Goal: Complete application form: Complete application form

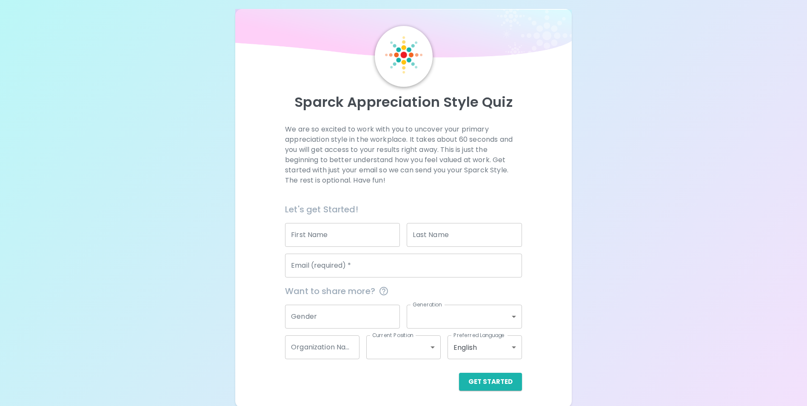
scroll to position [10, 0]
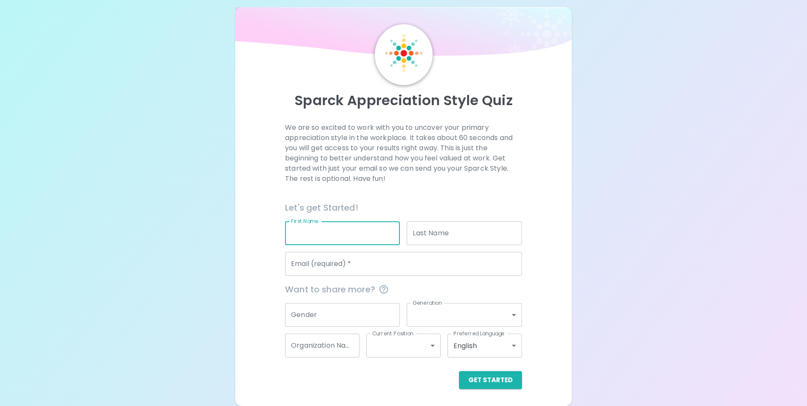
click at [306, 236] on input "First Name" at bounding box center [342, 233] width 115 height 24
type input "[PERSON_NAME]"
click at [341, 266] on input "Email (required)   *" at bounding box center [403, 264] width 237 height 24
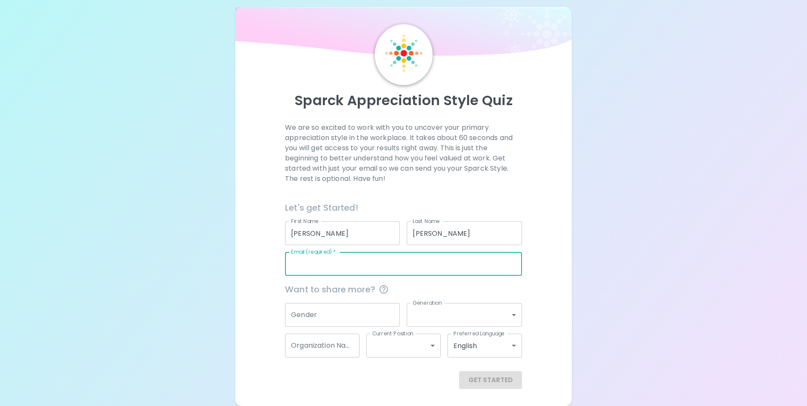
type input "[EMAIL_ADDRESS][PERSON_NAME][DOMAIN_NAME]"
click at [340, 312] on input "Gender" at bounding box center [342, 315] width 115 height 24
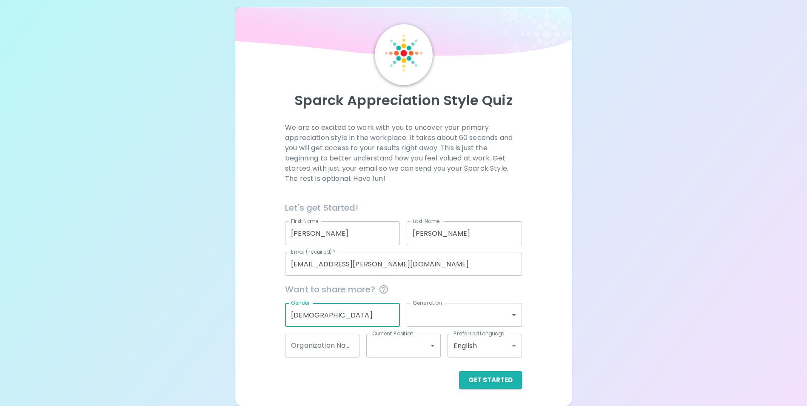
type input "[DEMOGRAPHIC_DATA]"
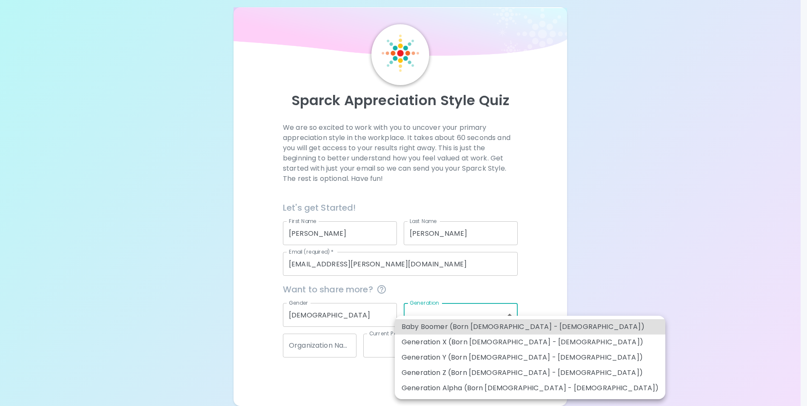
click at [446, 321] on body "Sparck Appreciation Style Quiz We are so excited to work with you to uncover yo…" at bounding box center [403, 198] width 807 height 416
click at [494, 361] on li "Generation Y (Born [DEMOGRAPHIC_DATA] - [DEMOGRAPHIC_DATA])" at bounding box center [530, 357] width 271 height 15
type input "generation_y"
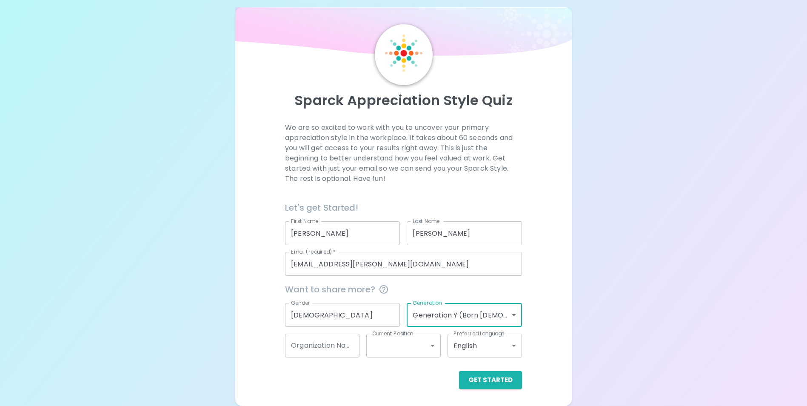
click at [346, 347] on input "Organization Name" at bounding box center [322, 346] width 74 height 24
type input "P"
type input "OFX"
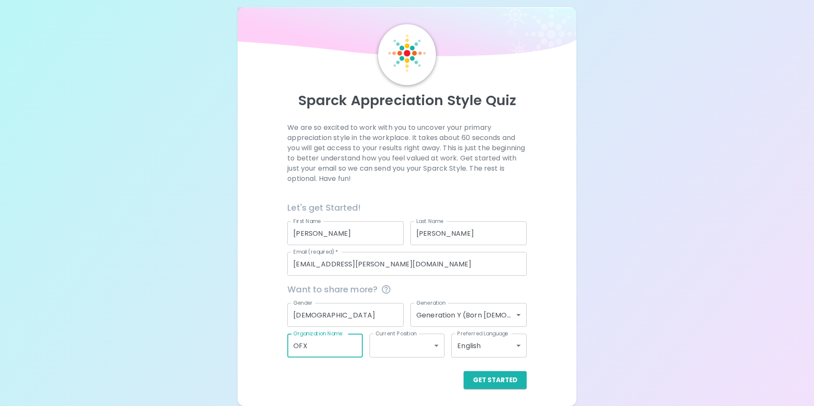
click at [389, 350] on body "Sparck Appreciation Style Quiz We are so excited to work with you to uncover yo…" at bounding box center [407, 198] width 814 height 416
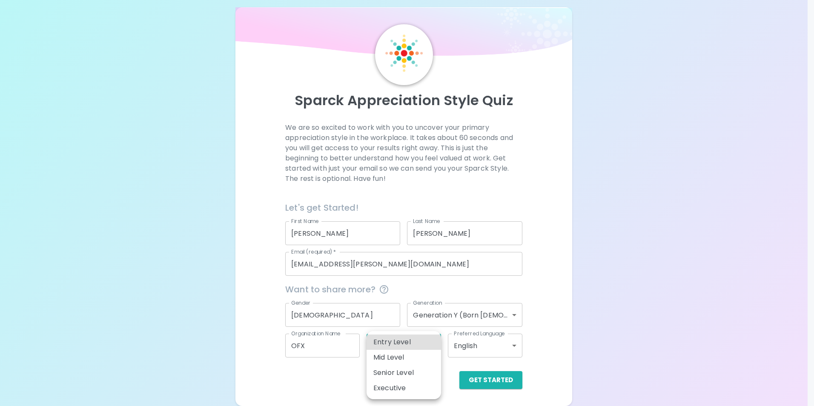
click at [395, 357] on li "Mid Level" at bounding box center [403, 357] width 74 height 15
type input "mid_level"
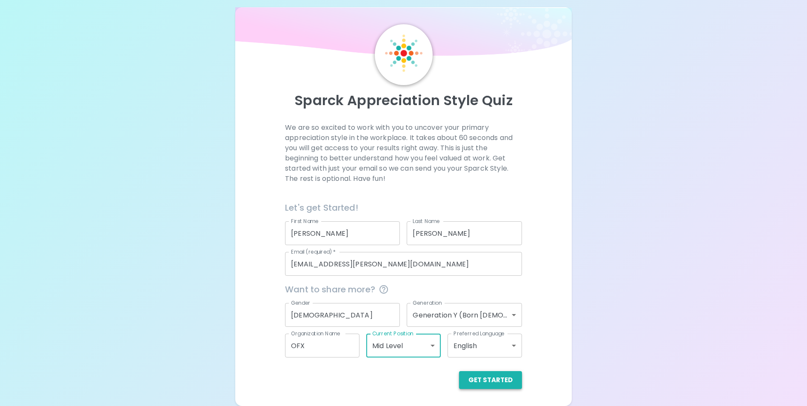
click at [473, 385] on button "Get Started" at bounding box center [490, 380] width 63 height 18
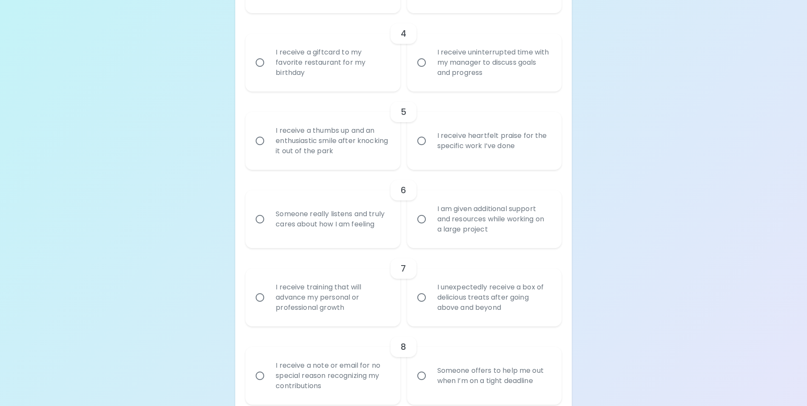
scroll to position [596, 0]
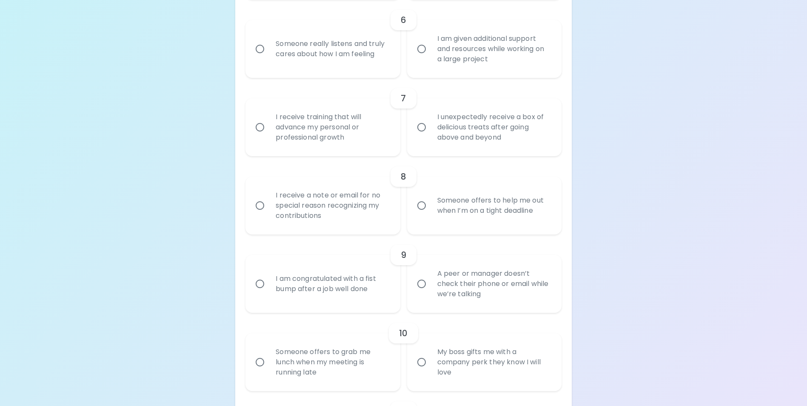
click at [419, 214] on input "Someone offers to help me out when I’m on a tight deadline" at bounding box center [422, 206] width 18 height 18
radio input "true"
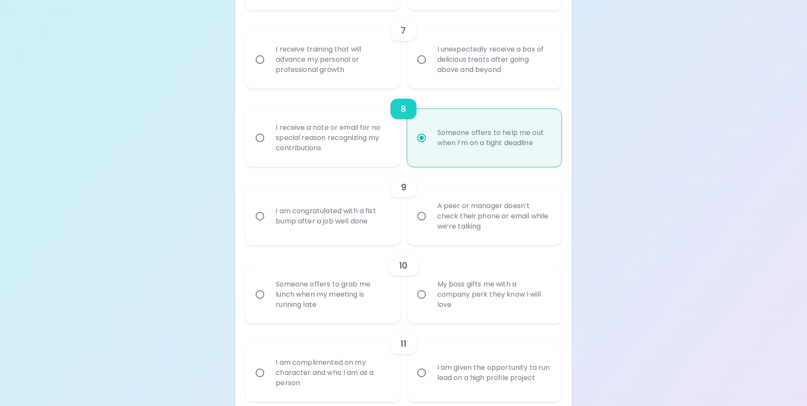
scroll to position [664, 0]
click at [303, 157] on div "I receive a note or email for no special reason recognizing my contributions" at bounding box center [332, 137] width 126 height 51
click at [269, 146] on input "I receive a note or email for no special reason recognizing my contributions" at bounding box center [260, 138] width 18 height 18
radio input "true"
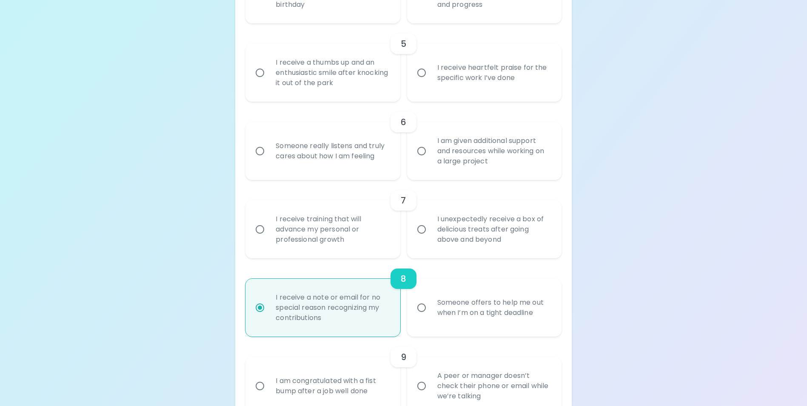
click at [334, 240] on div "I receive training that will advance my personal or professional growth" at bounding box center [332, 229] width 126 height 51
click at [269, 238] on input "I receive training that will advance my personal or professional growth" at bounding box center [260, 229] width 18 height 18
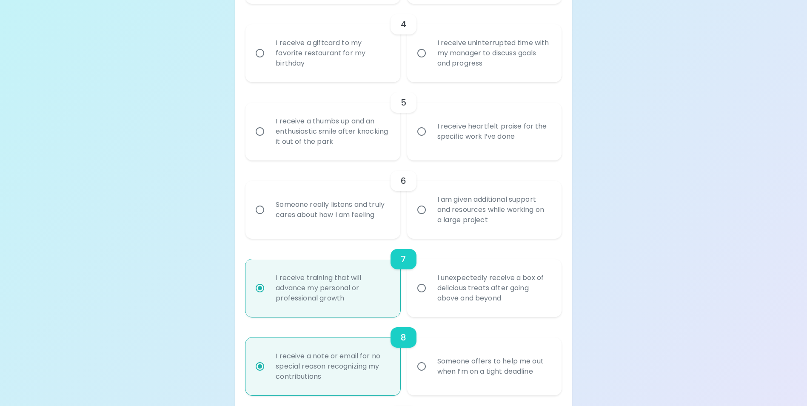
scroll to position [434, 0]
radio input "true"
click at [347, 223] on div "Someone really listens and truly cares about how I am feeling" at bounding box center [332, 210] width 126 height 41
click at [269, 220] on input "Someone really listens and truly cares about how I am feeling" at bounding box center [260, 211] width 18 height 18
radio input "false"
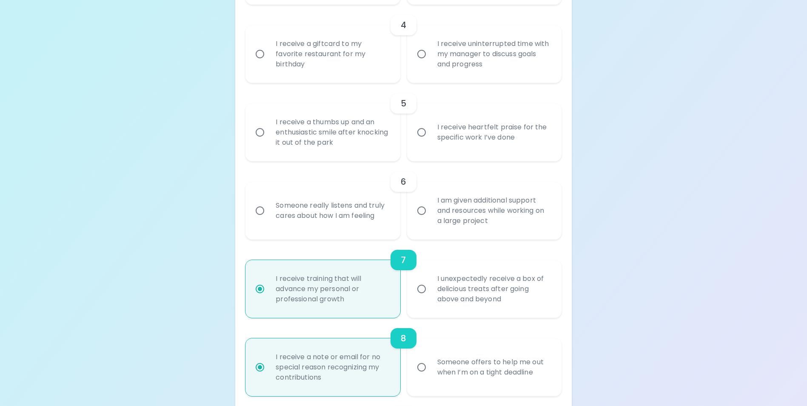
radio input "true"
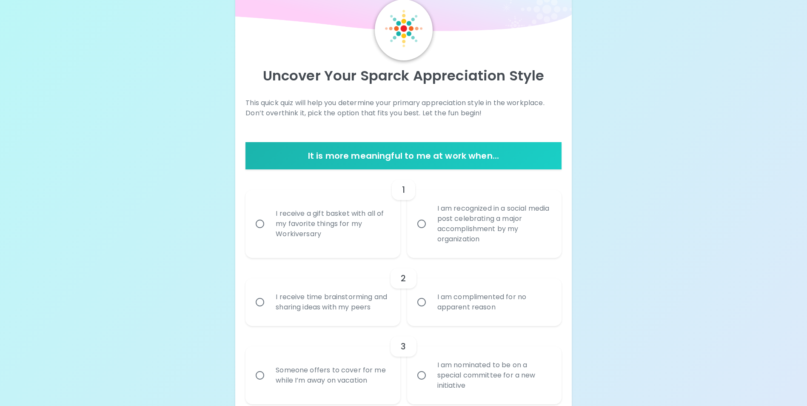
scroll to position [34, 0]
radio input "true"
click at [509, 306] on div "I am complimented for no apparent reason" at bounding box center [494, 302] width 126 height 41
click at [431, 306] on input "I am complimented for no apparent reason" at bounding box center [422, 303] width 18 height 18
radio input "false"
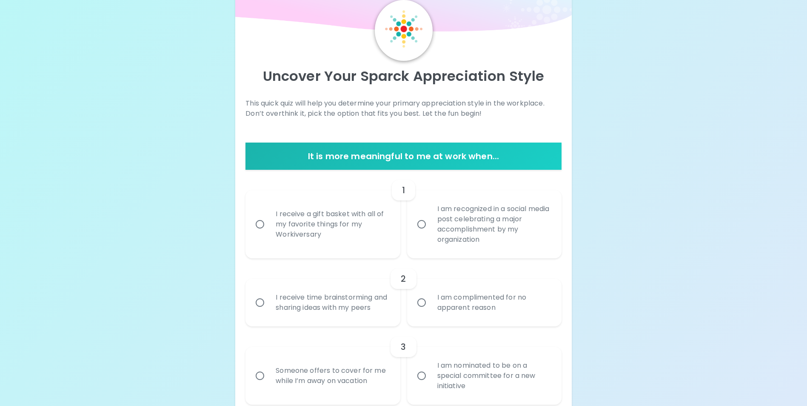
radio input "false"
radio input "true"
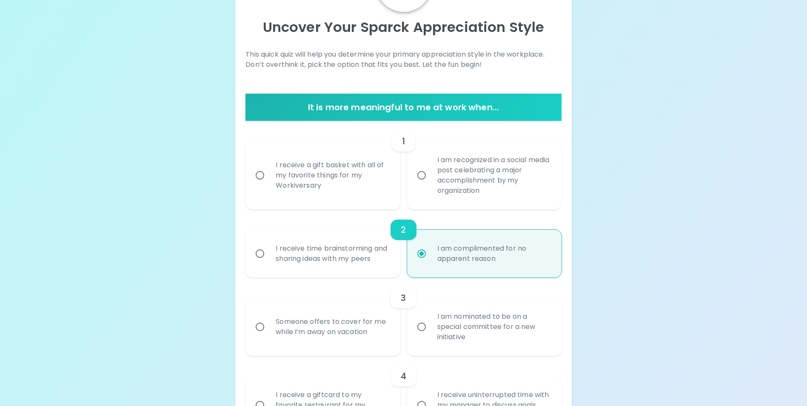
scroll to position [102, 0]
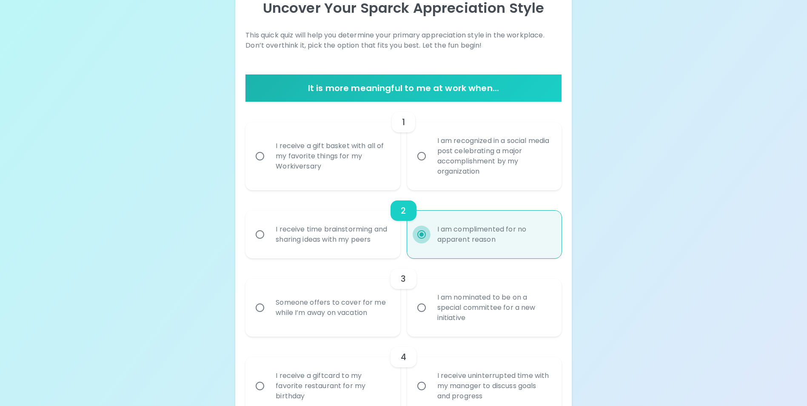
click at [427, 233] on input "I am complimented for no apparent reason" at bounding box center [422, 235] width 18 height 18
radio input "true"
click at [451, 173] on div "I am recognized in a social media post celebrating a major accomplishment by my…" at bounding box center [494, 156] width 126 height 61
click at [431, 165] on input "I am recognized in a social media post celebrating a major accomplishment by my…" at bounding box center [422, 156] width 18 height 18
radio input "false"
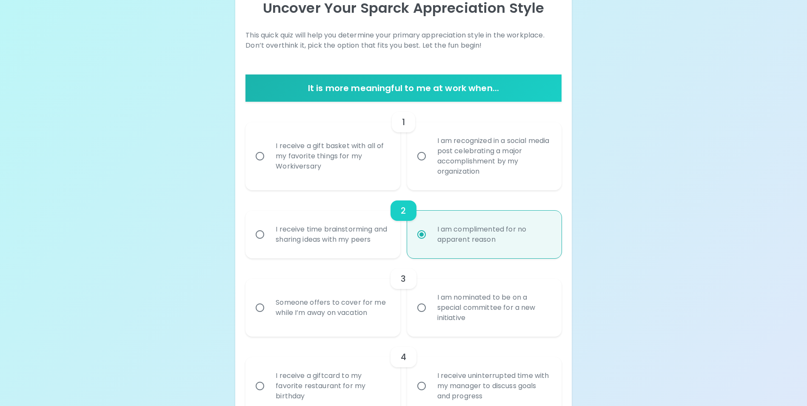
radio input "false"
radio input "true"
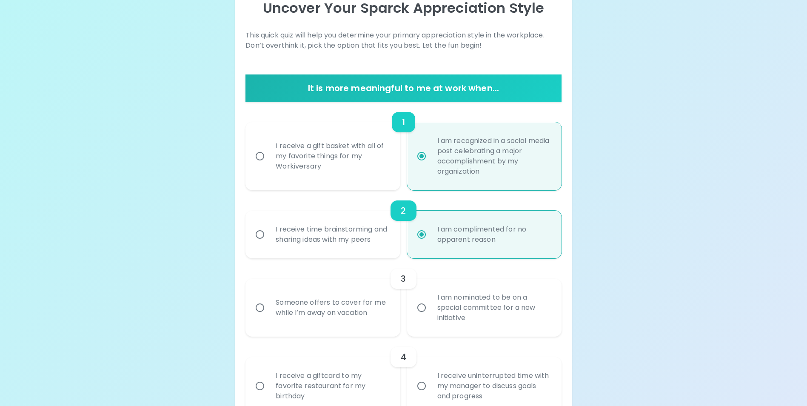
scroll to position [170, 0]
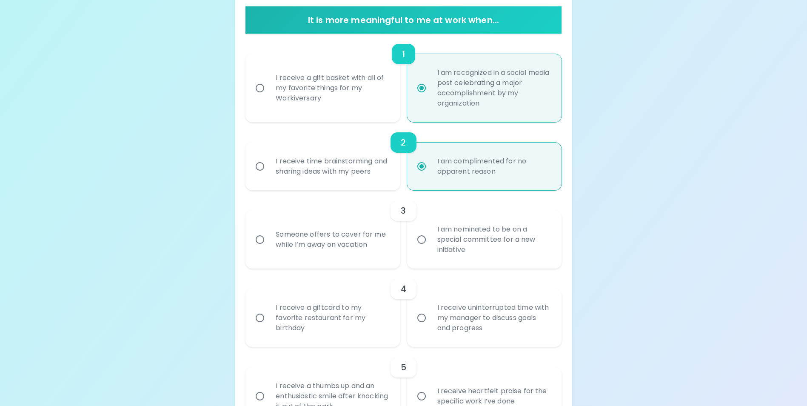
radio input "true"
click at [332, 165] on div "I receive time brainstorming and sharing ideas with my peers" at bounding box center [332, 166] width 126 height 41
click at [269, 165] on input "I receive time brainstorming and sharing ideas with my peers" at bounding box center [260, 166] width 18 height 18
radio input "false"
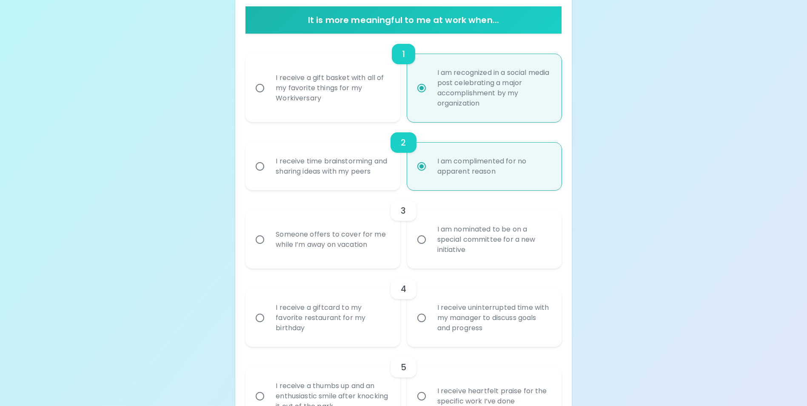
radio input "false"
radio input "true"
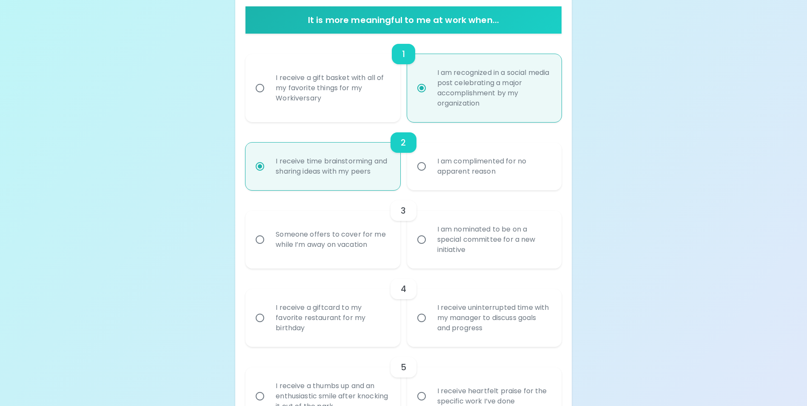
scroll to position [213, 0]
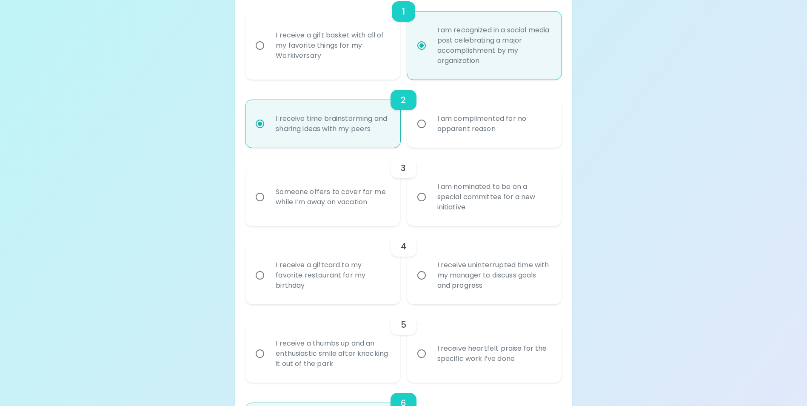
radio input "true"
click at [318, 214] on div "Someone offers to cover for me while I’m away on vacation" at bounding box center [332, 197] width 126 height 41
click at [269, 206] on input "Someone offers to cover for me while I’m away on vacation" at bounding box center [260, 197] width 18 height 18
radio input "false"
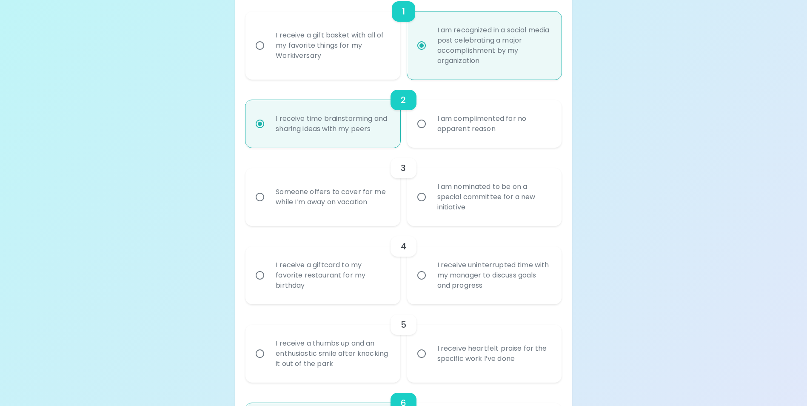
radio input "false"
radio input "true"
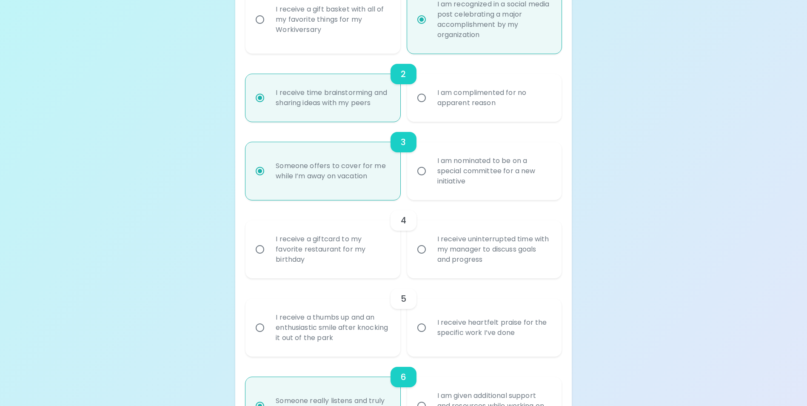
scroll to position [196, 0]
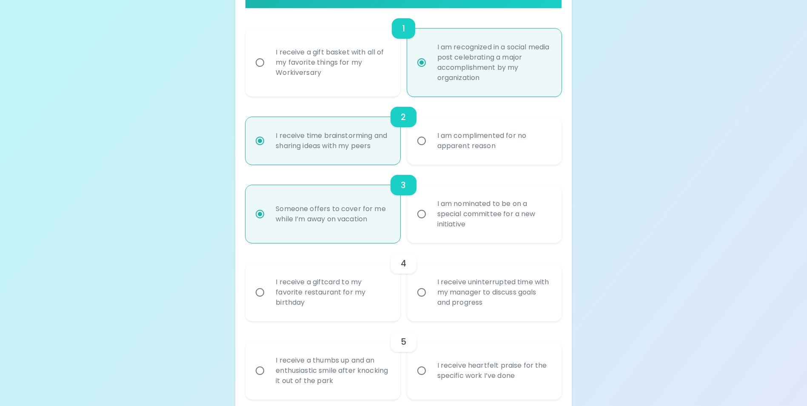
radio input "true"
click at [343, 39] on div "I receive a gift basket with all of my favorite things for my Workiversary" at bounding box center [332, 62] width 126 height 51
click at [269, 54] on input "I receive a gift basket with all of my favorite things for my Workiversary" at bounding box center [260, 63] width 18 height 18
radio input "false"
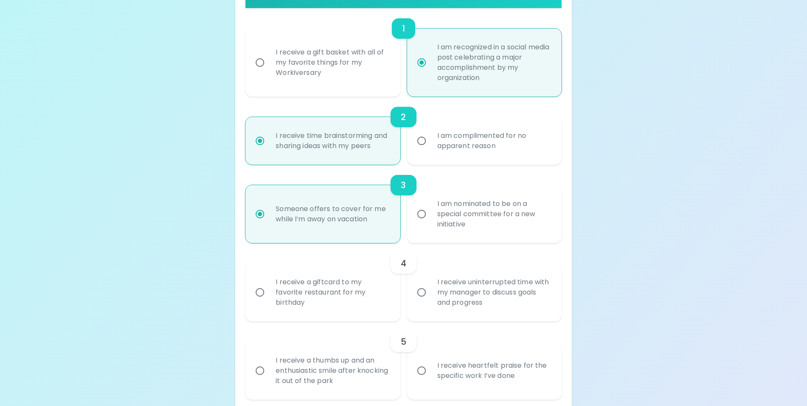
radio input "false"
radio input "true"
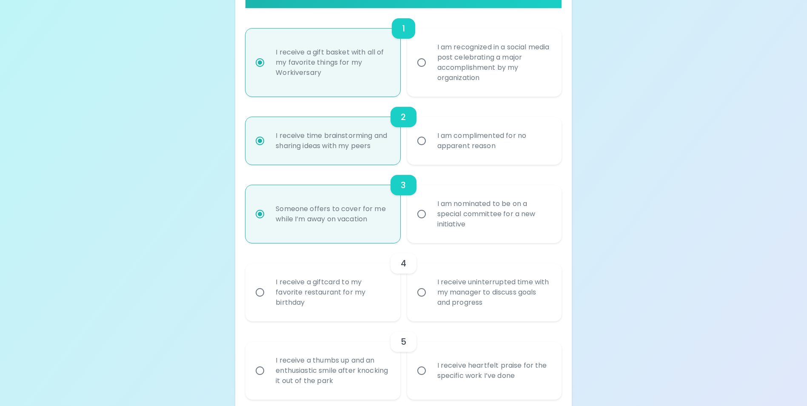
radio input "true"
click at [437, 311] on div "I receive uninterrupted time with my manager to discuss goals and progress" at bounding box center [494, 292] width 126 height 51
click at [431, 301] on input "I receive uninterrupted time with my manager to discuss goals and progress" at bounding box center [422, 292] width 18 height 18
radio input "false"
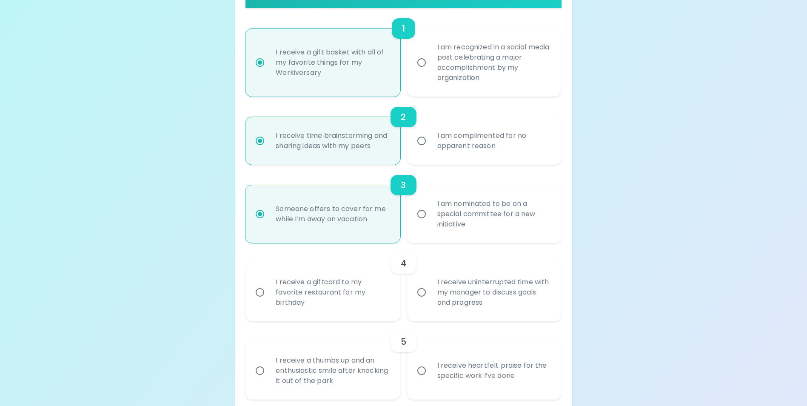
radio input "false"
radio input "true"
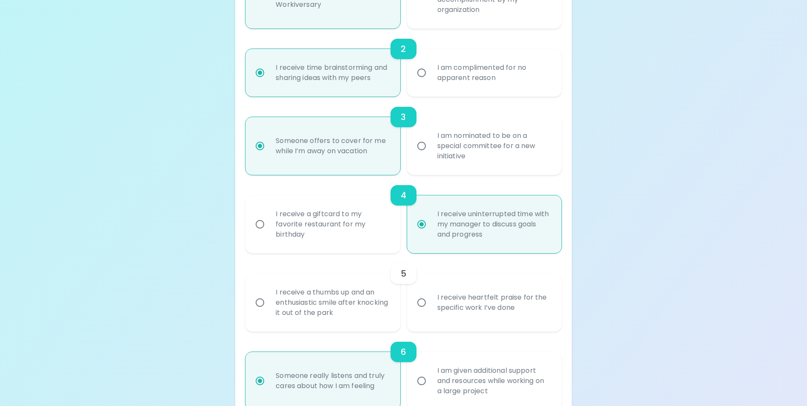
scroll to position [306, 0]
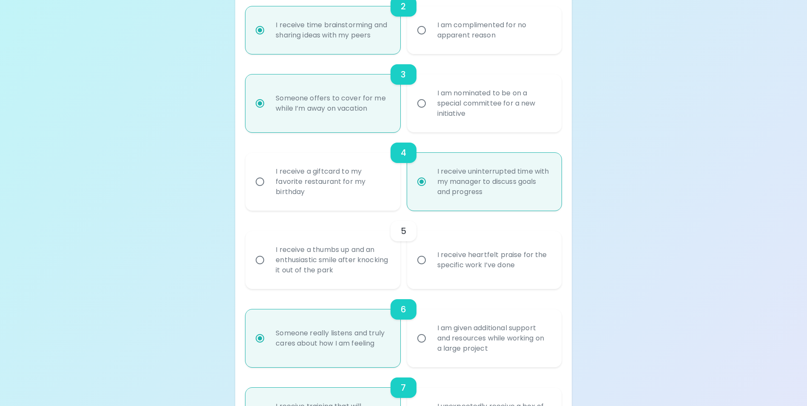
radio input "true"
click at [341, 284] on div "I receive a thumbs up and an enthusiastic smile after knocking it out of the pa…" at bounding box center [332, 259] width 126 height 51
click at [269, 269] on input "I receive a thumbs up and an enthusiastic smile after knocking it out of the pa…" at bounding box center [260, 260] width 18 height 18
radio input "false"
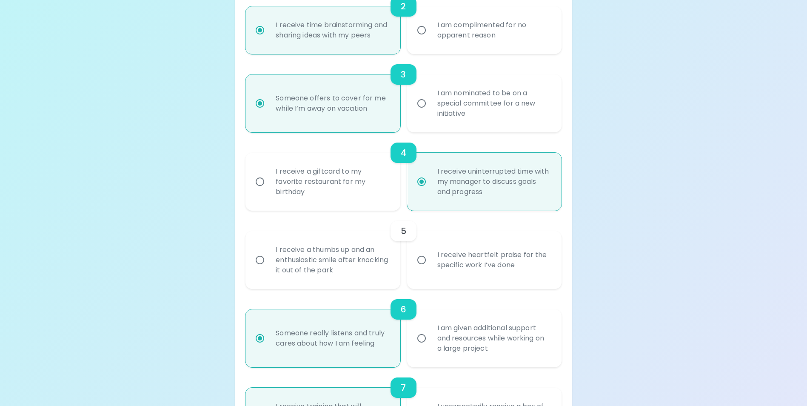
radio input "false"
radio input "true"
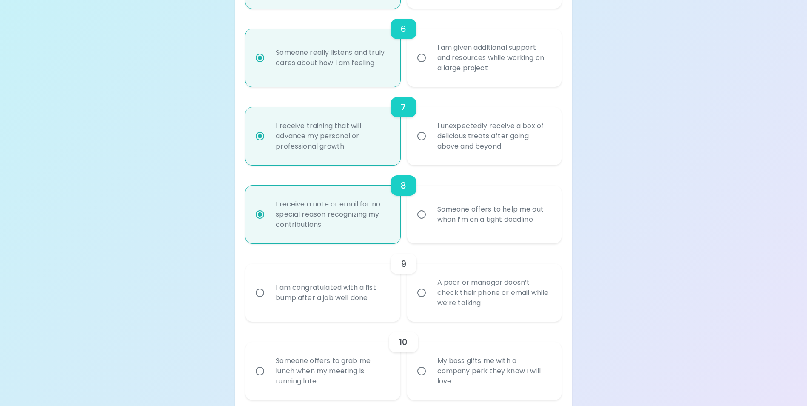
scroll to position [587, 0]
radio input "true"
click at [317, 307] on div "I am congratulated with a fist bump after a job well done" at bounding box center [332, 292] width 126 height 41
click at [269, 301] on input "I am congratulated with a fist bump after a job well done" at bounding box center [260, 292] width 18 height 18
radio input "false"
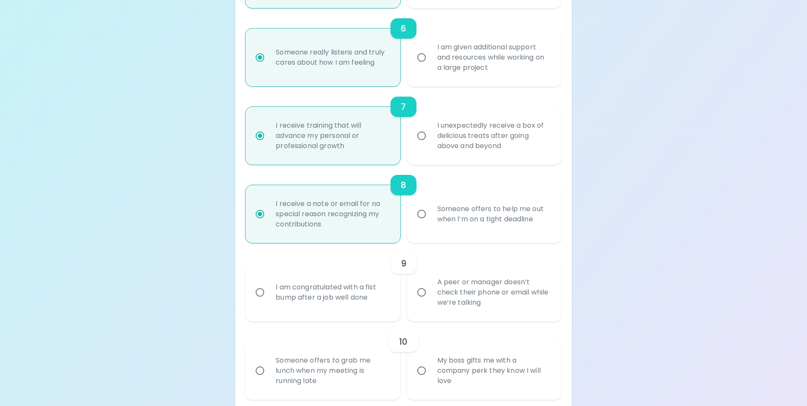
radio input "false"
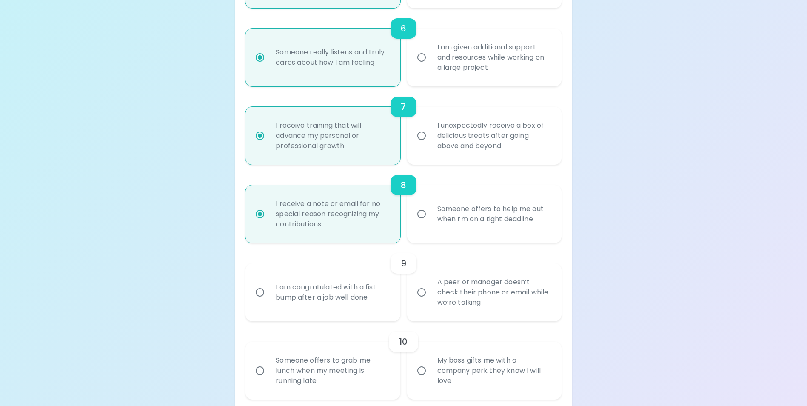
radio input "true"
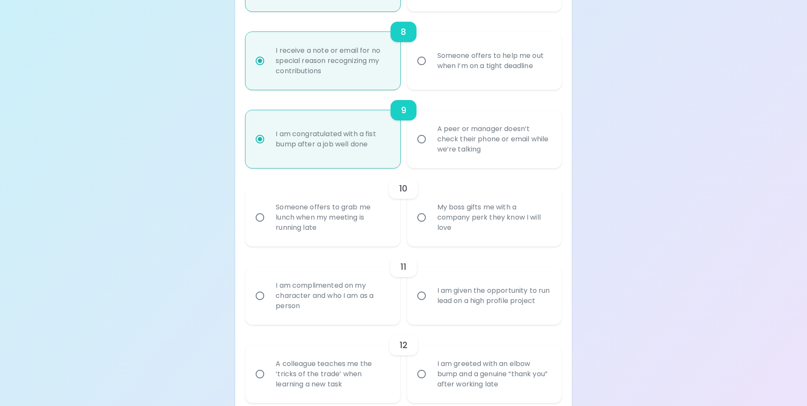
scroll to position [783, 0]
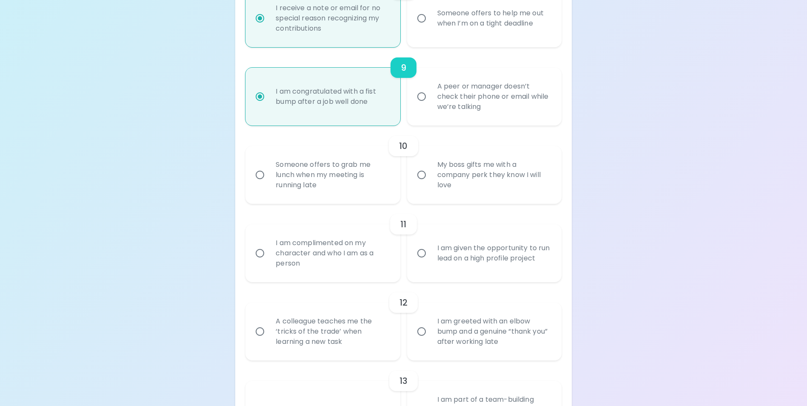
radio input "true"
click at [477, 189] on div "My boss gifts me with a company perk they know I will love" at bounding box center [494, 174] width 126 height 51
click at [431, 184] on input "My boss gifts me with a company perk they know I will love" at bounding box center [422, 175] width 18 height 18
radio input "false"
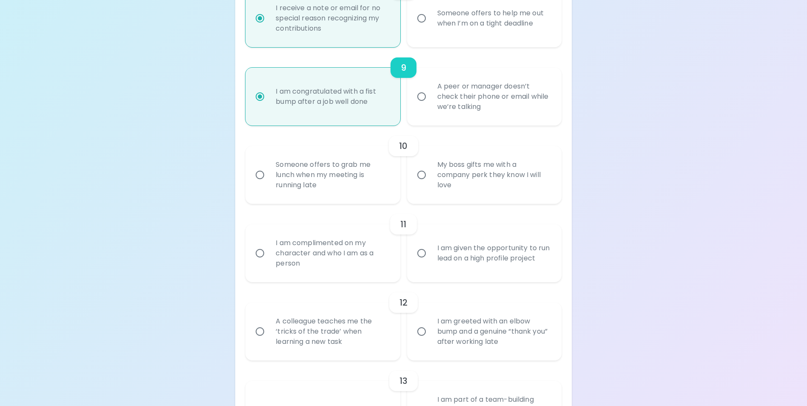
radio input "false"
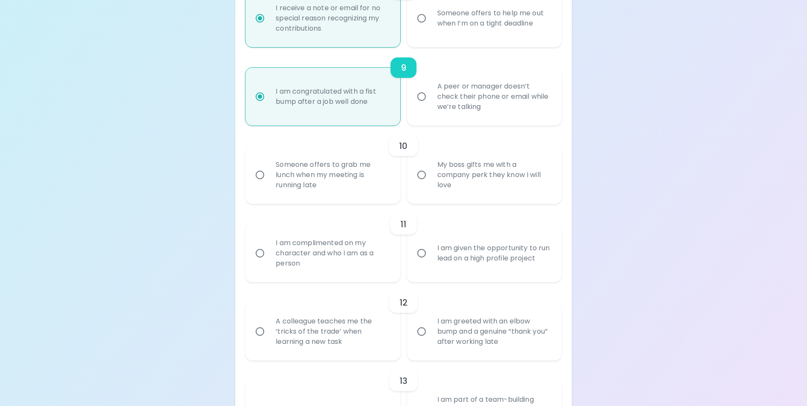
radio input "false"
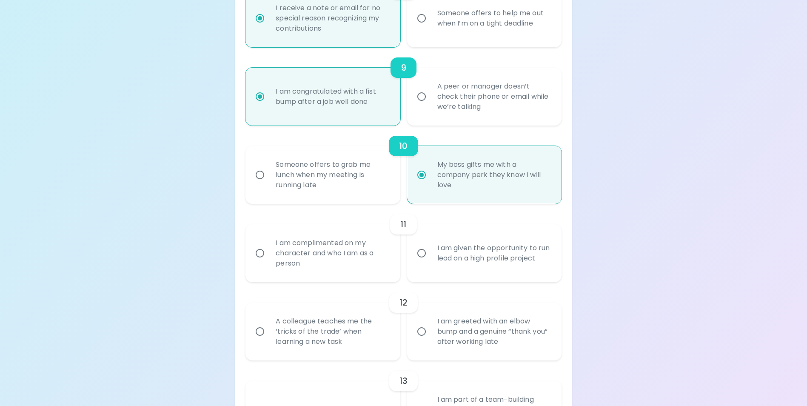
scroll to position [851, 0]
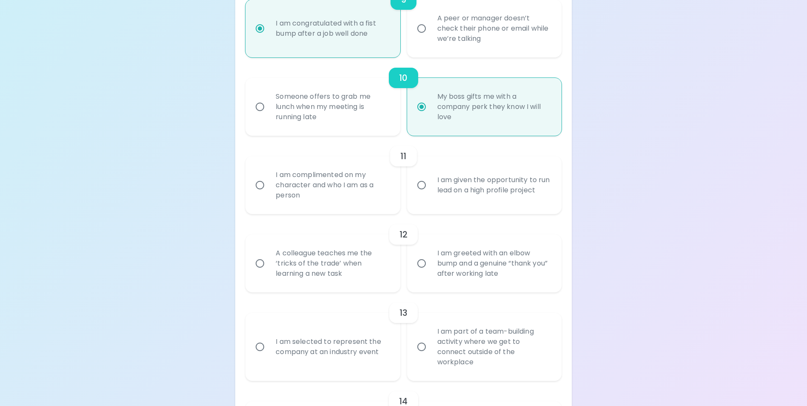
radio input "true"
click at [346, 205] on div "I am complimented on my character and who I am as a person" at bounding box center [332, 185] width 126 height 51
click at [269, 194] on input "I am complimented on my character and who I am as a person" at bounding box center [260, 185] width 18 height 18
radio input "false"
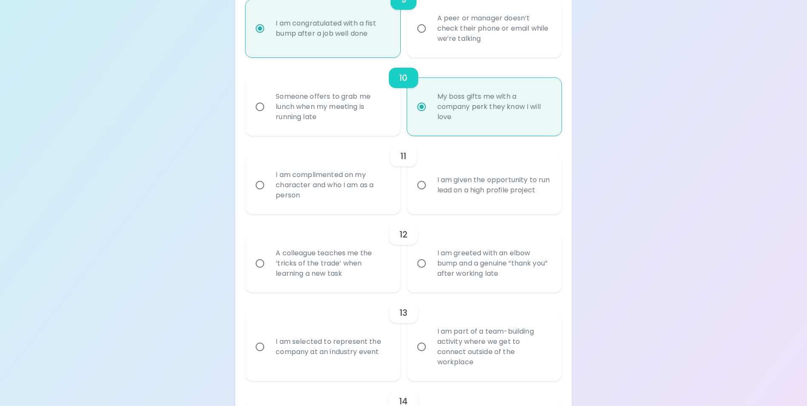
radio input "false"
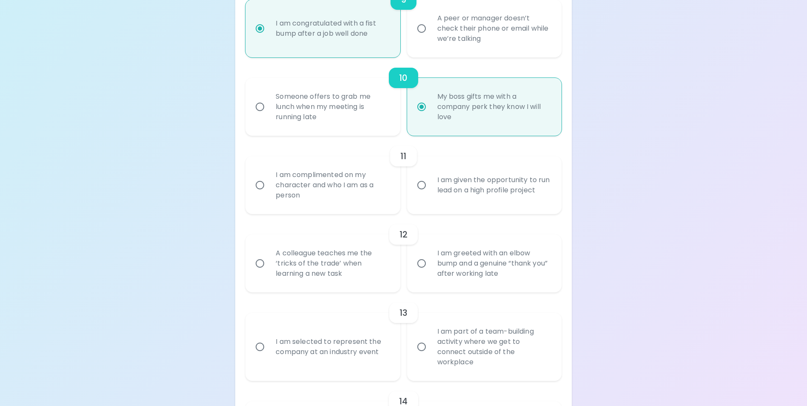
radio input "false"
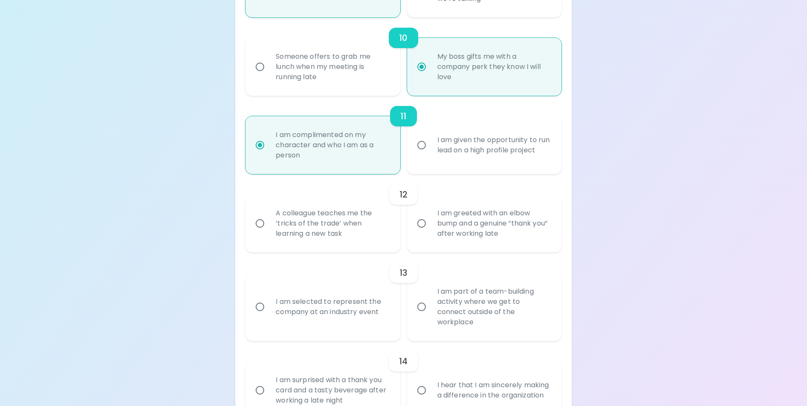
scroll to position [919, 0]
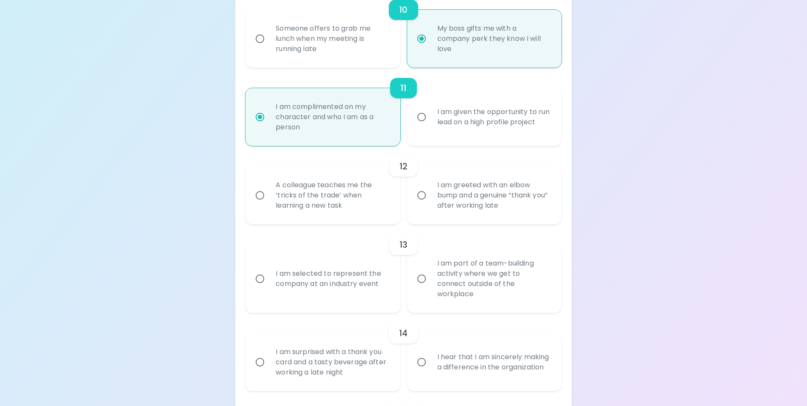
radio input "true"
click at [344, 221] on div "A colleague teaches me the ‘tricks of the trade’ when learning a new task" at bounding box center [332, 195] width 126 height 51
click at [269, 204] on input "A colleague teaches me the ‘tricks of the trade’ when learning a new task" at bounding box center [260, 195] width 18 height 18
radio input "false"
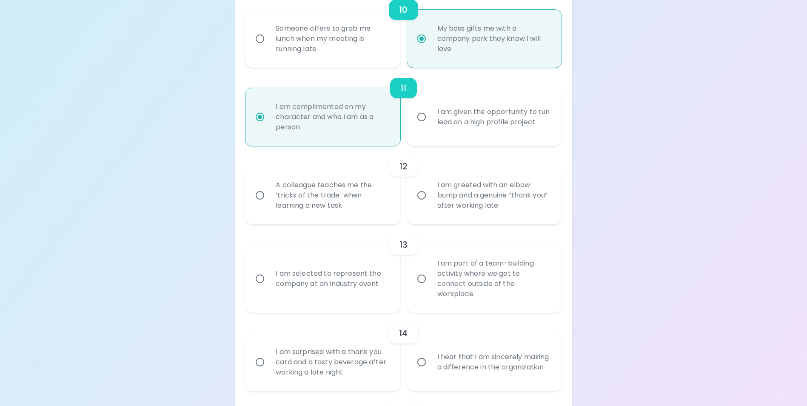
radio input "false"
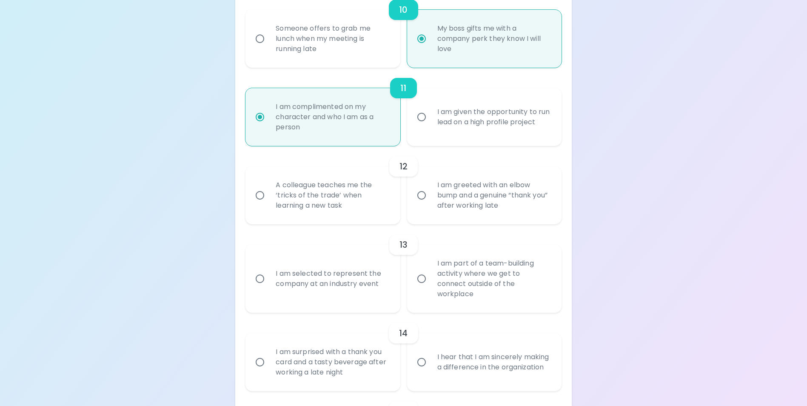
radio input "false"
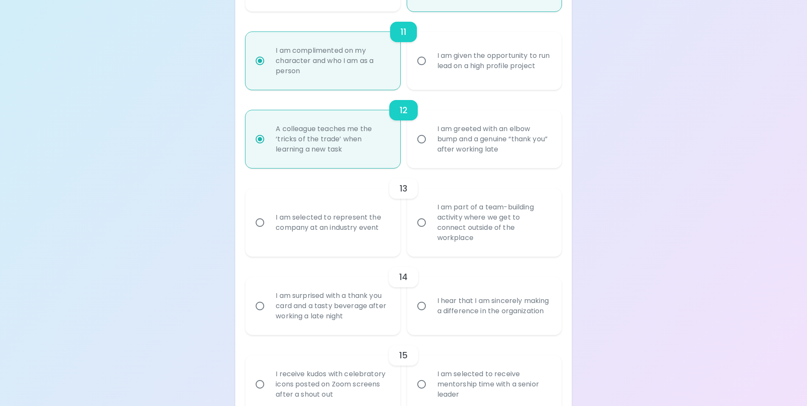
scroll to position [987, 0]
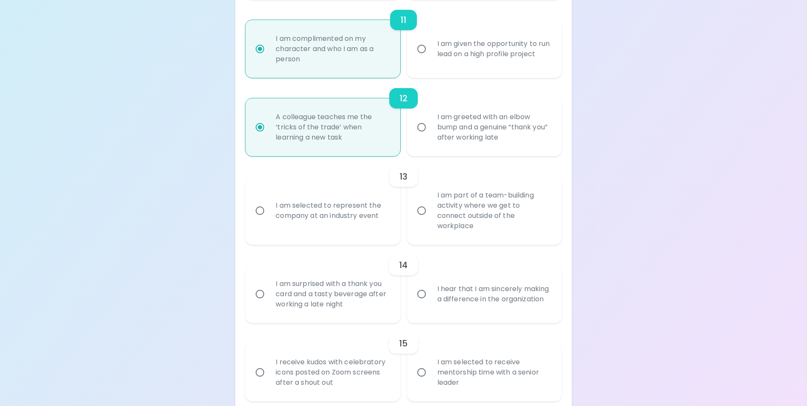
radio input "true"
click at [460, 221] on div "I am part of a team-building activity where we get to connect outside of the wo…" at bounding box center [494, 210] width 126 height 61
click at [431, 220] on input "I am part of a team-building activity where we get to connect outside of the wo…" at bounding box center [422, 211] width 18 height 18
radio input "false"
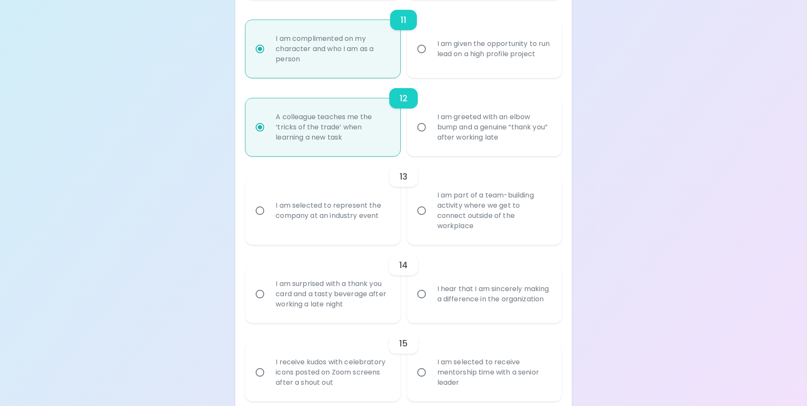
radio input "false"
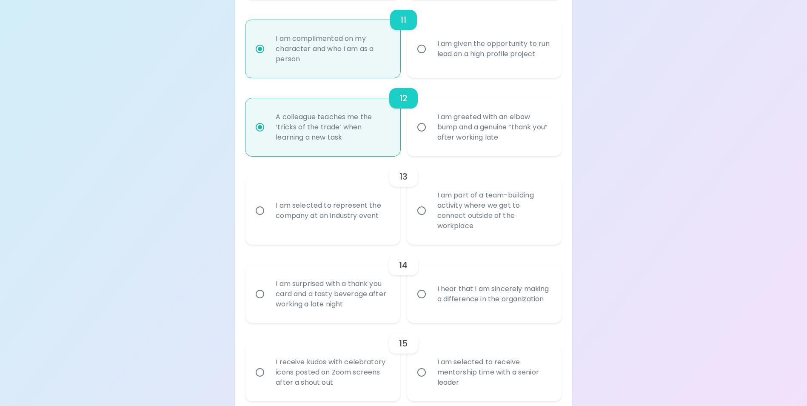
radio input "false"
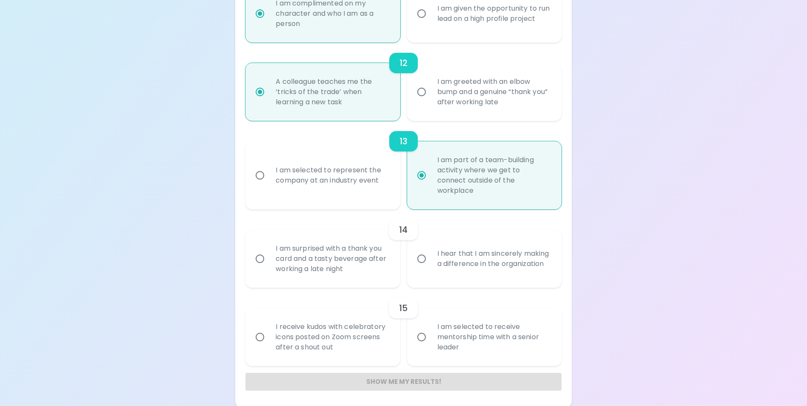
scroll to position [1024, 0]
radio input "true"
click at [463, 271] on div "I hear that I am sincerely making a difference in the organization" at bounding box center [494, 257] width 126 height 41
click at [431, 266] on input "I hear that I am sincerely making a difference in the organization" at bounding box center [422, 257] width 18 height 18
radio input "false"
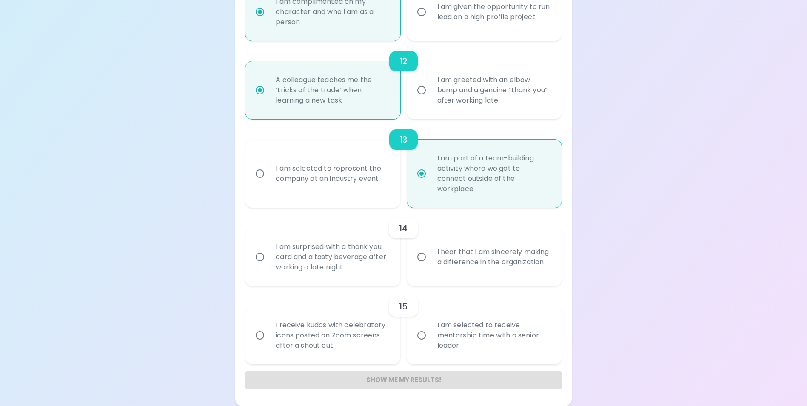
radio input "false"
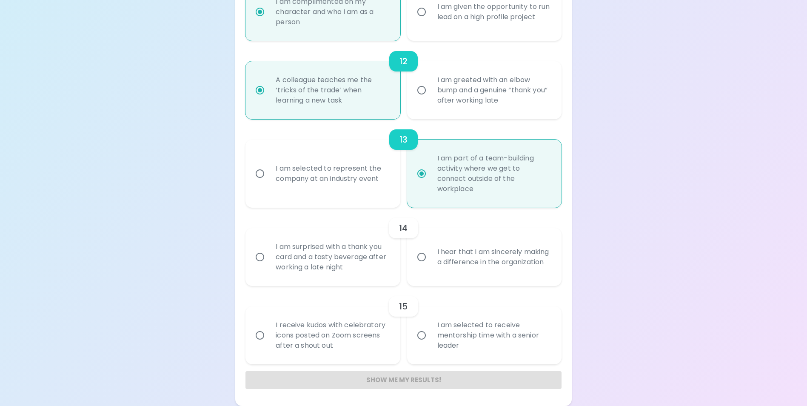
radio input "false"
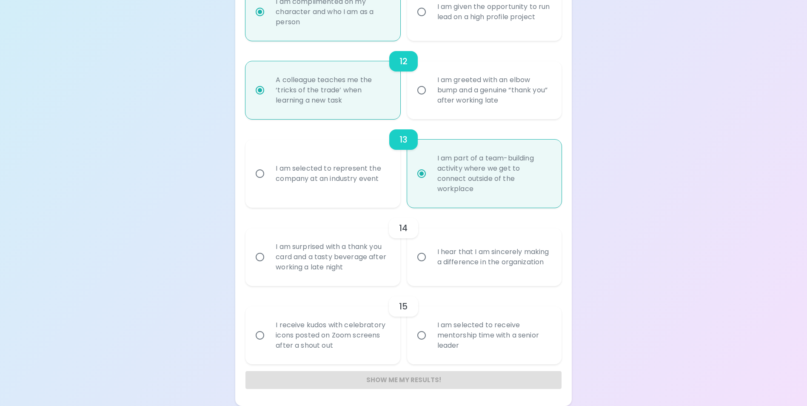
radio input "false"
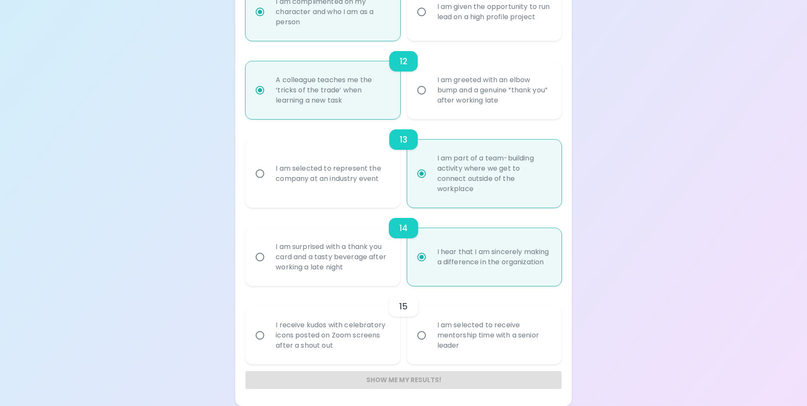
radio input "true"
click at [453, 325] on div "I am selected to receive mentorship time with a senior leader" at bounding box center [494, 335] width 126 height 51
click at [431, 326] on input "I am selected to receive mentorship time with a senior leader" at bounding box center [422, 335] width 18 height 18
radio input "false"
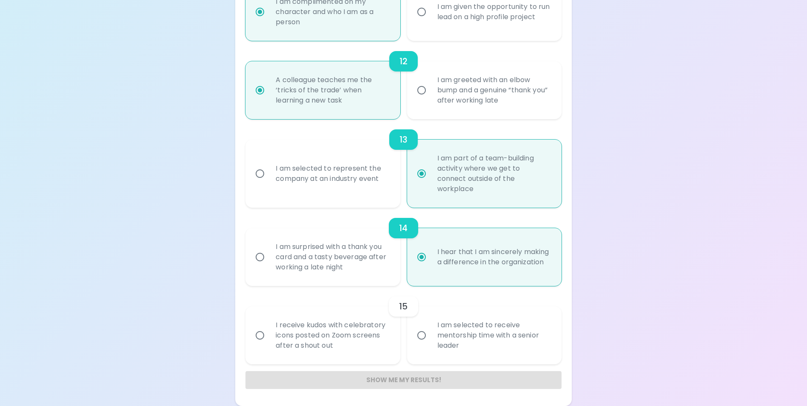
radio input "false"
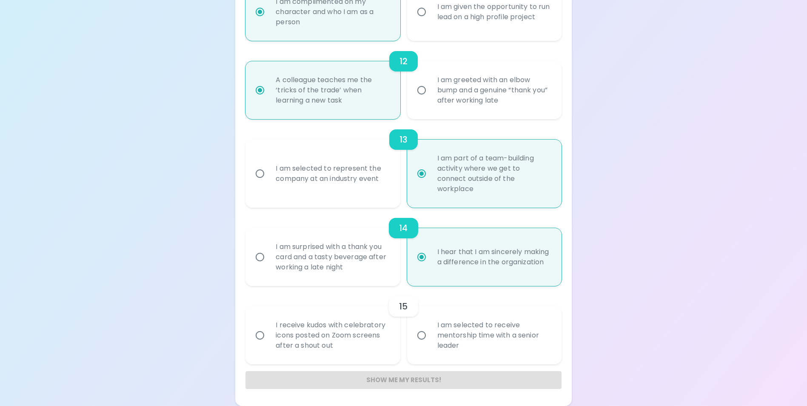
radio input "false"
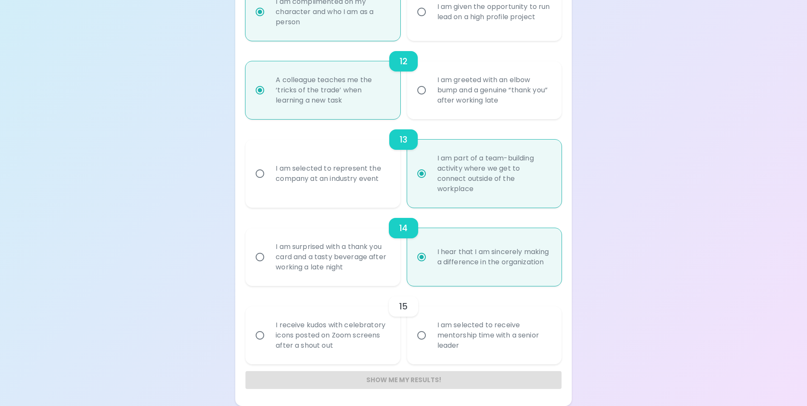
radio input "false"
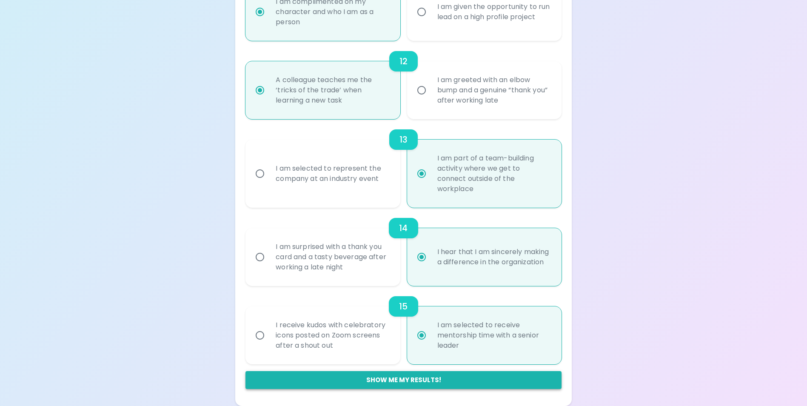
radio input "true"
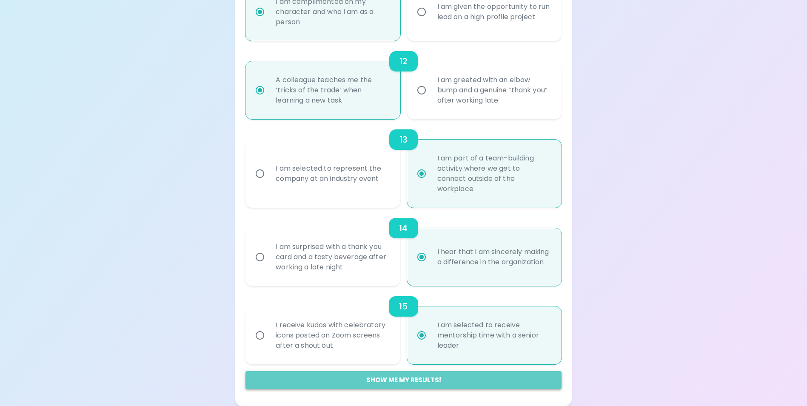
click at [414, 377] on button "Show me my results!" at bounding box center [404, 380] width 316 height 18
radio input "false"
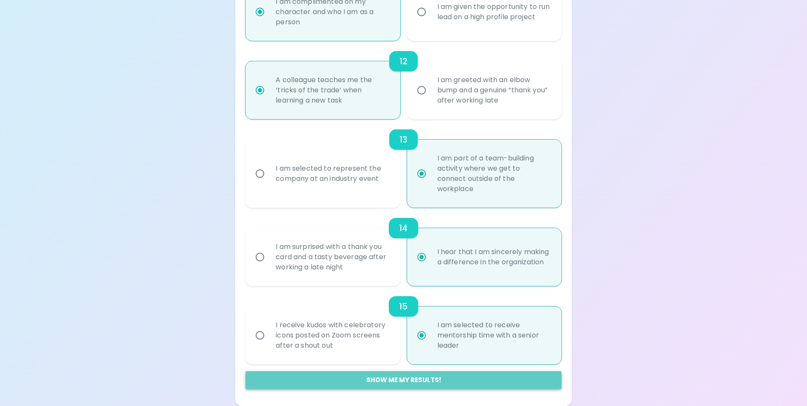
radio input "false"
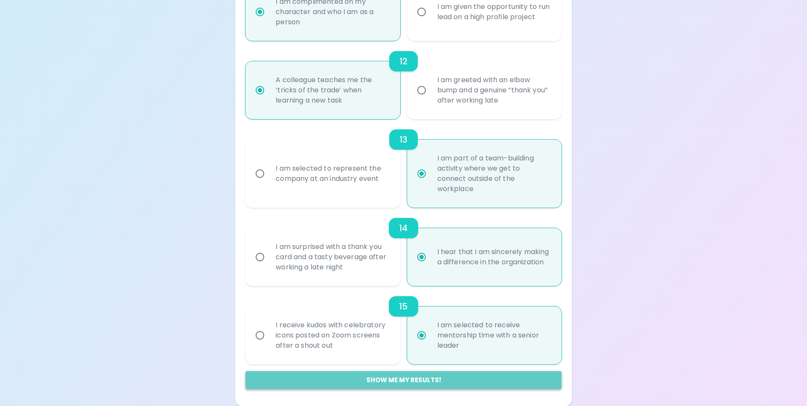
radio input "false"
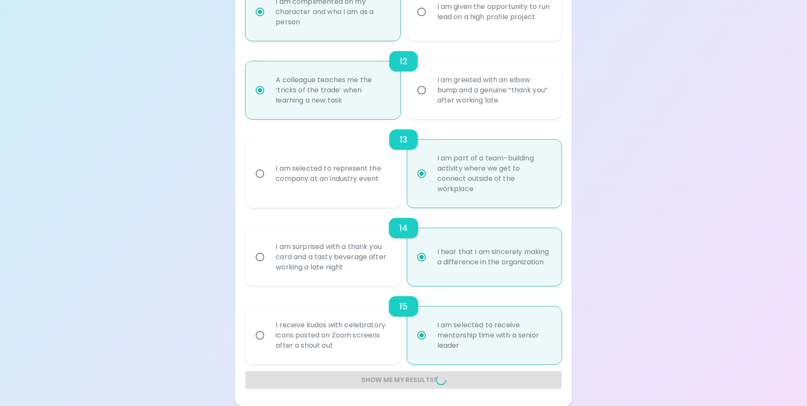
radio input "false"
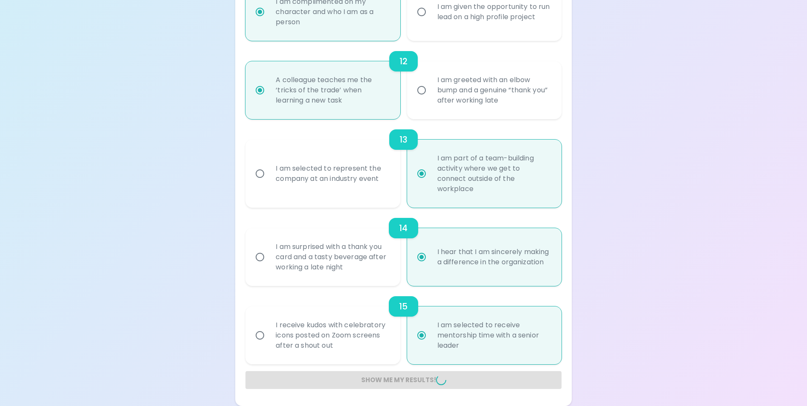
radio input "false"
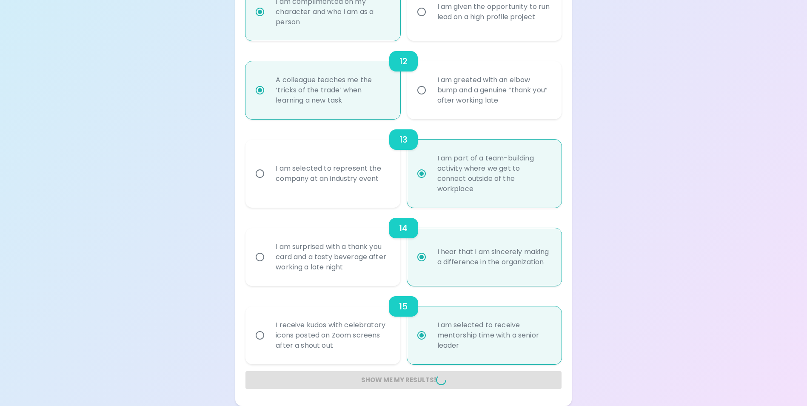
radio input "false"
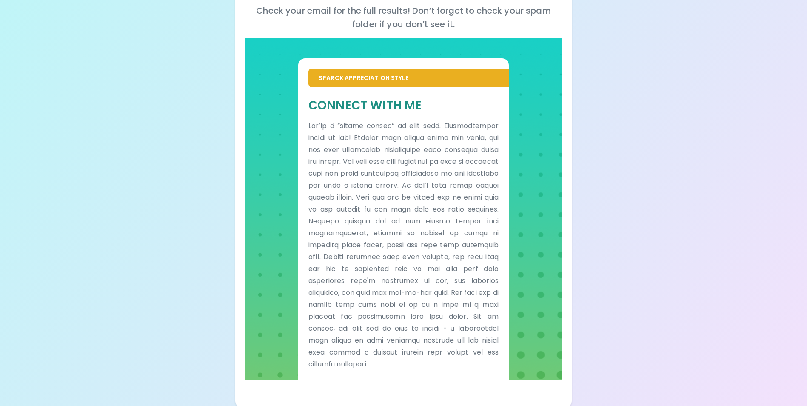
scroll to position [130, 0]
